Goal: Use online tool/utility: Utilize a website feature to perform a specific function

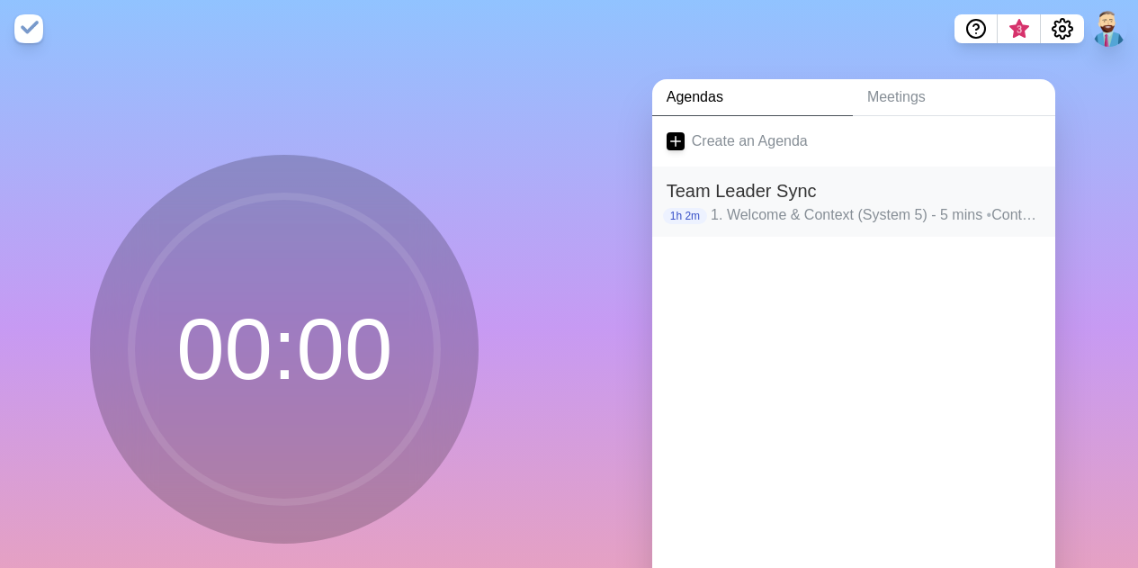
click at [815, 200] on h2 "Team Leader Sync" at bounding box center [854, 190] width 374 height 27
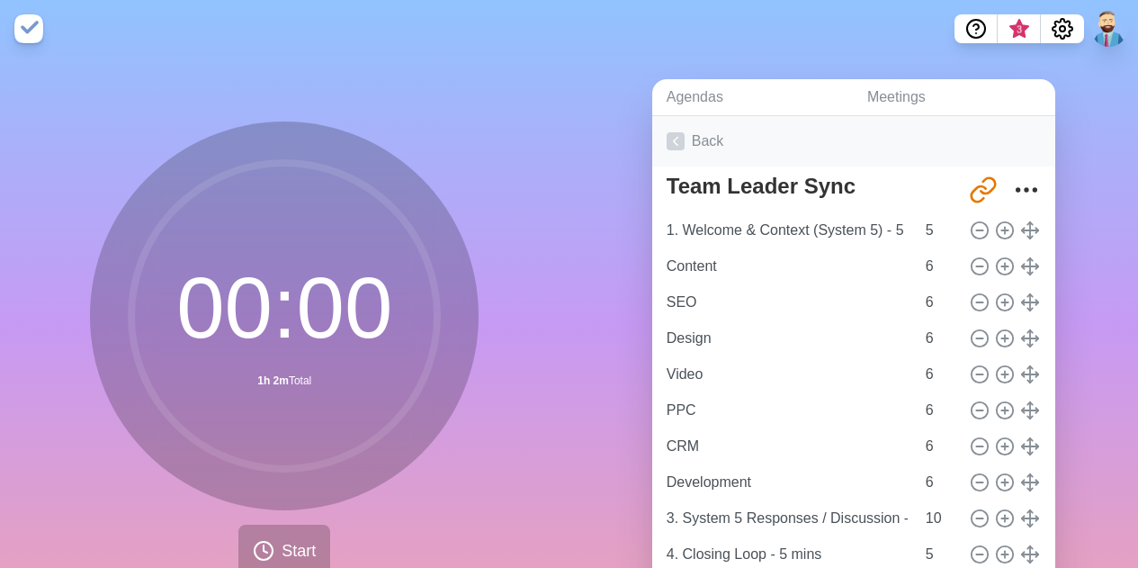
click at [683, 138] on link "Back" at bounding box center [853, 141] width 403 height 50
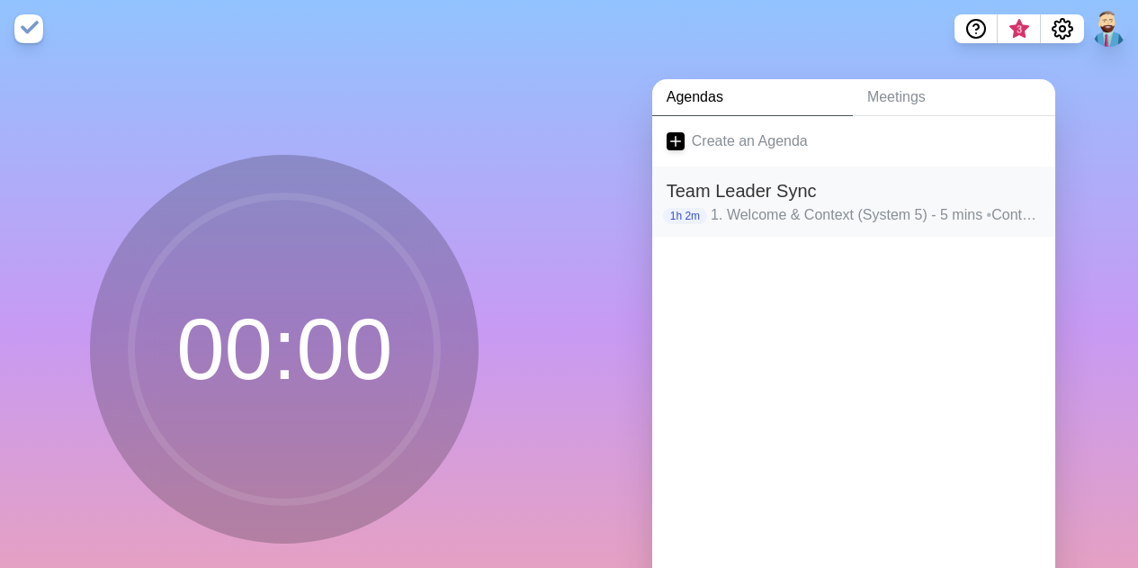
click at [815, 195] on h2 "Team Leader Sync" at bounding box center [854, 190] width 374 height 27
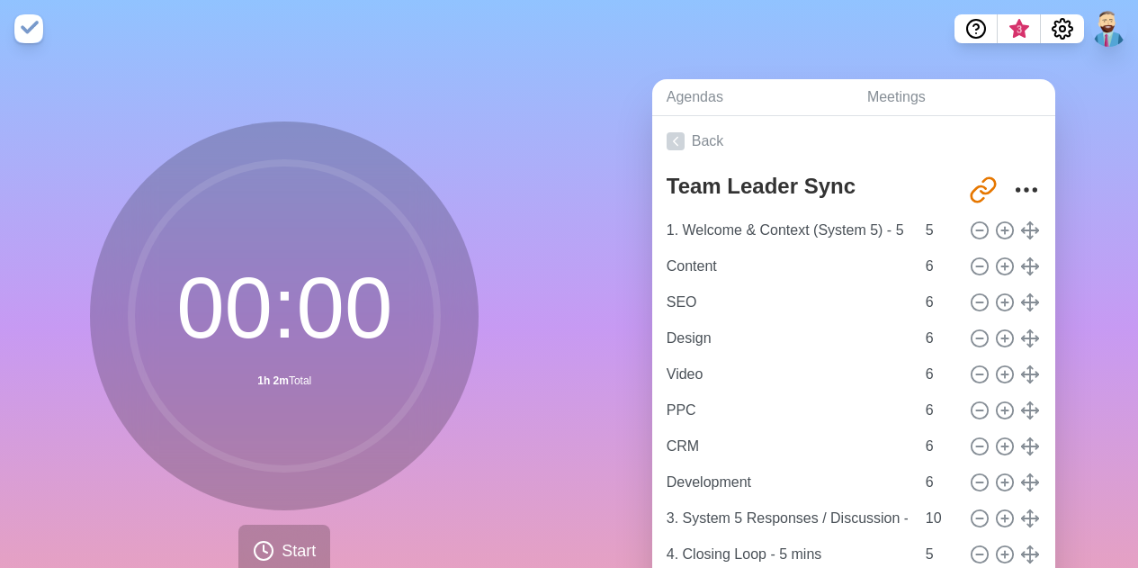
click at [287, 319] on circle at bounding box center [284, 316] width 306 height 306
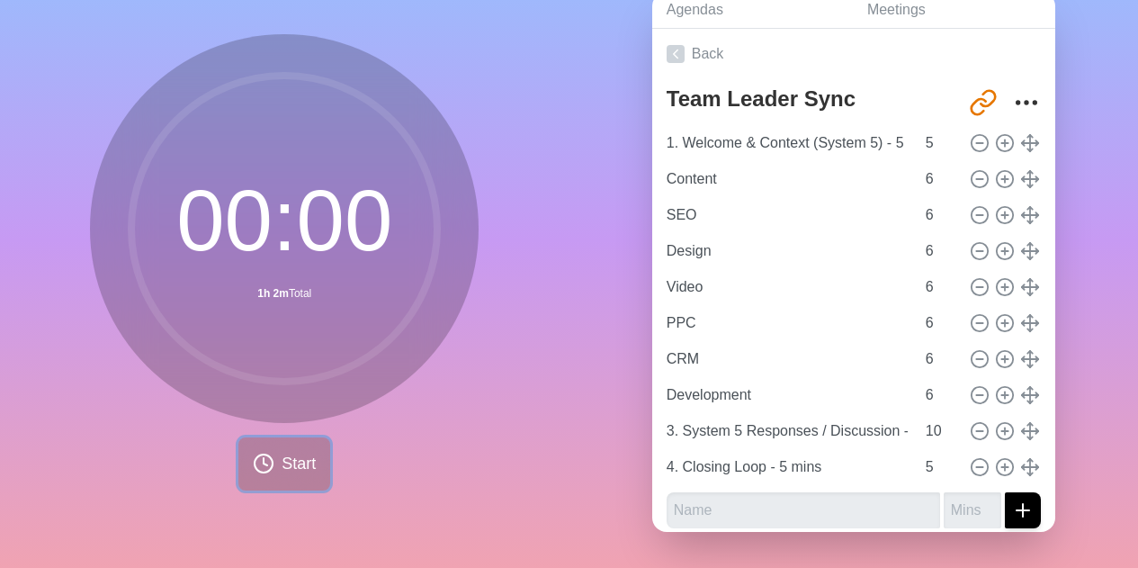
click at [271, 440] on button "Start" at bounding box center [284, 463] width 92 height 53
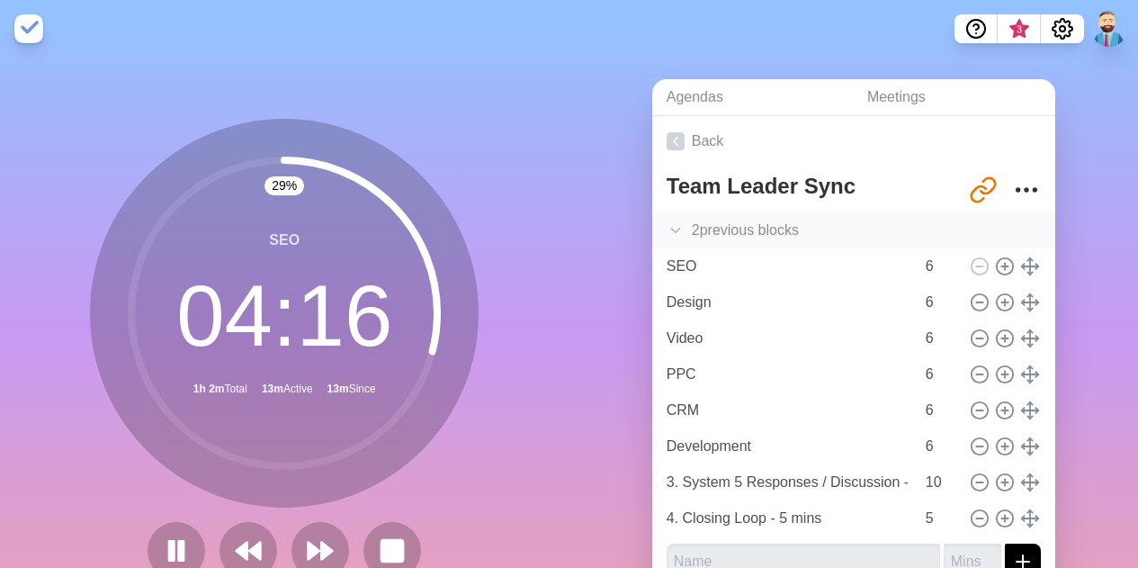
click at [668, 235] on icon at bounding box center [676, 230] width 18 height 18
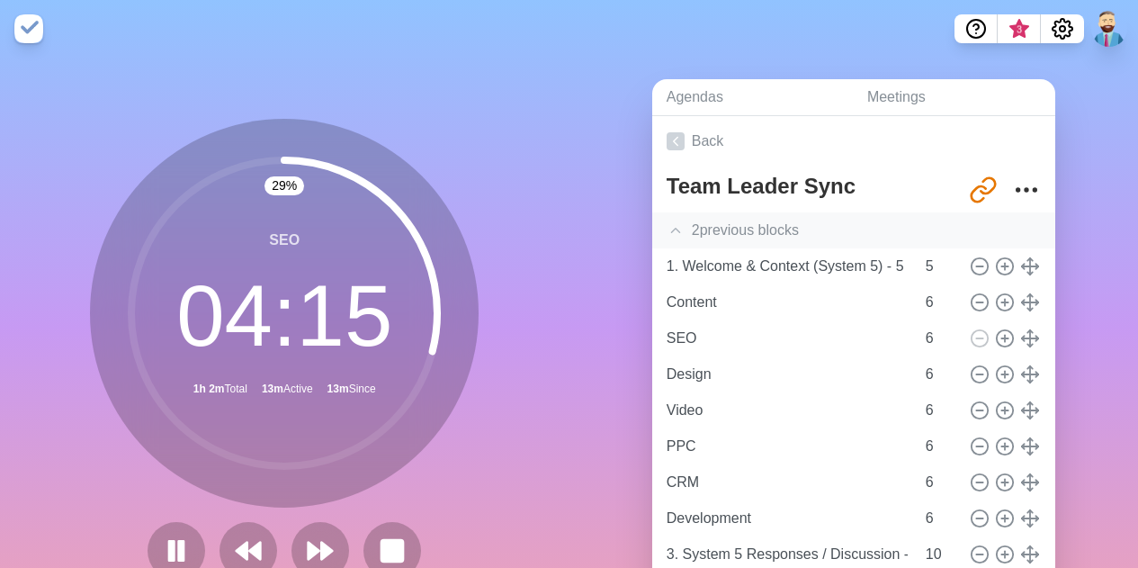
click at [668, 229] on icon at bounding box center [676, 230] width 18 height 18
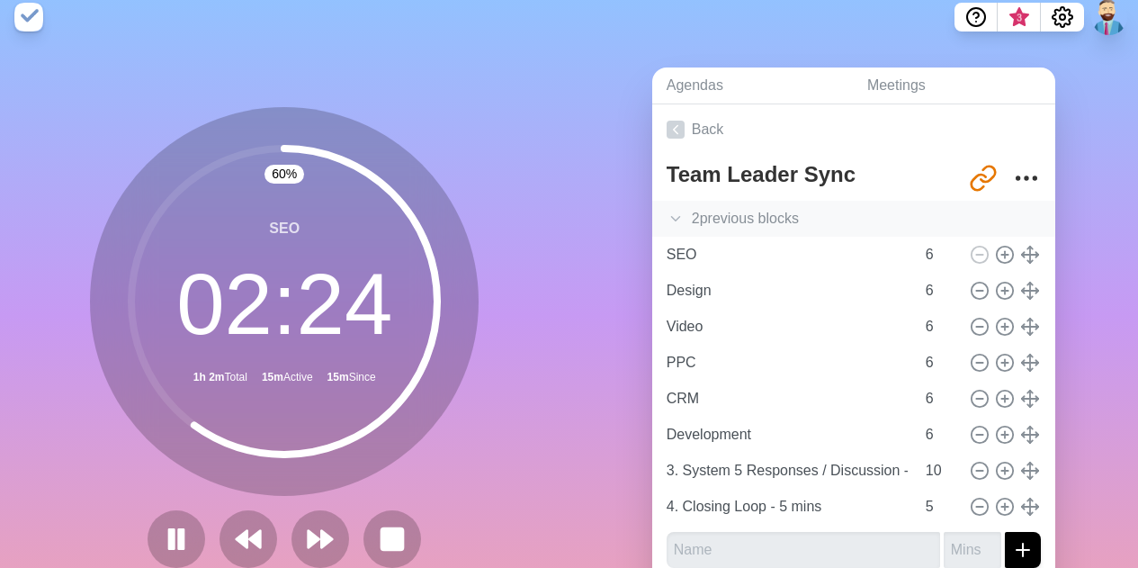
scroll to position [11, 0]
click at [315, 528] on icon at bounding box center [320, 539] width 31 height 31
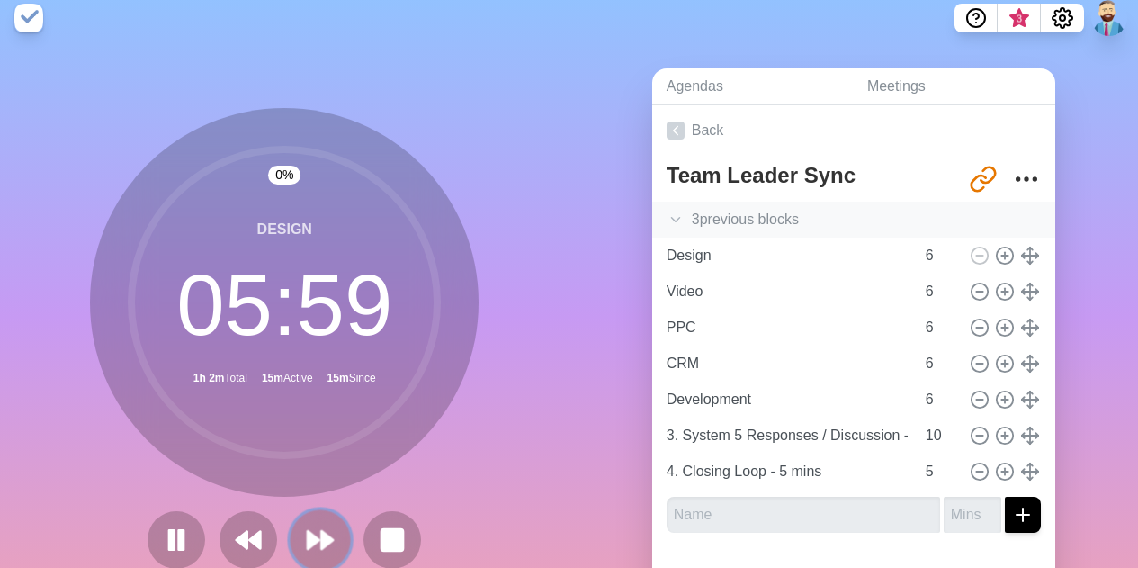
click at [322, 537] on polygon at bounding box center [328, 540] width 12 height 18
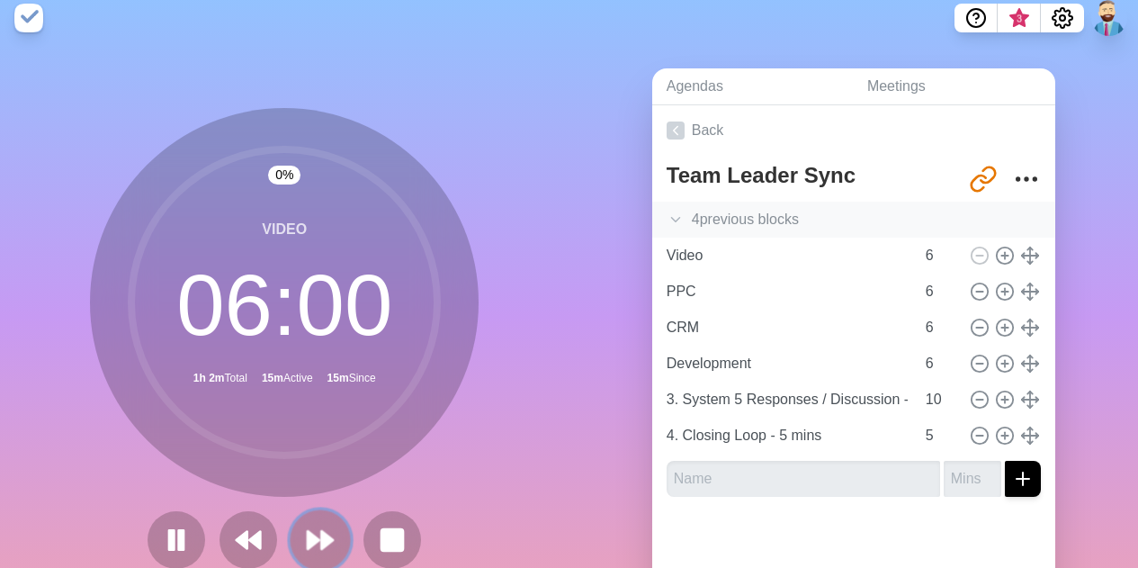
click at [322, 537] on polygon at bounding box center [328, 540] width 12 height 18
